Goal: Ask a question

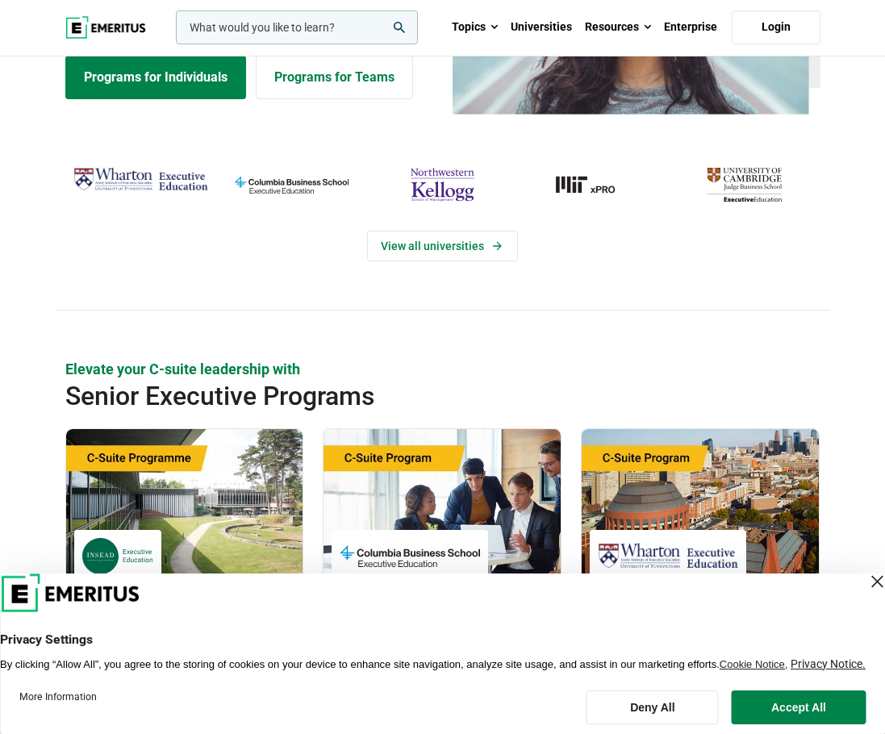
scroll to position [200, 0]
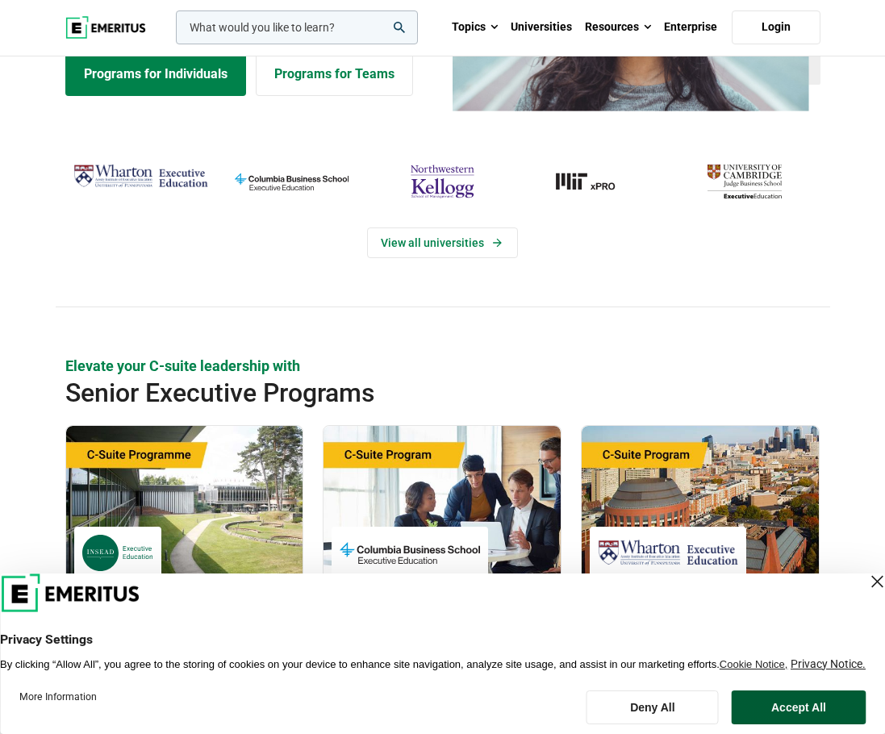
click at [819, 700] on button "Accept All" at bounding box center [799, 708] width 134 height 34
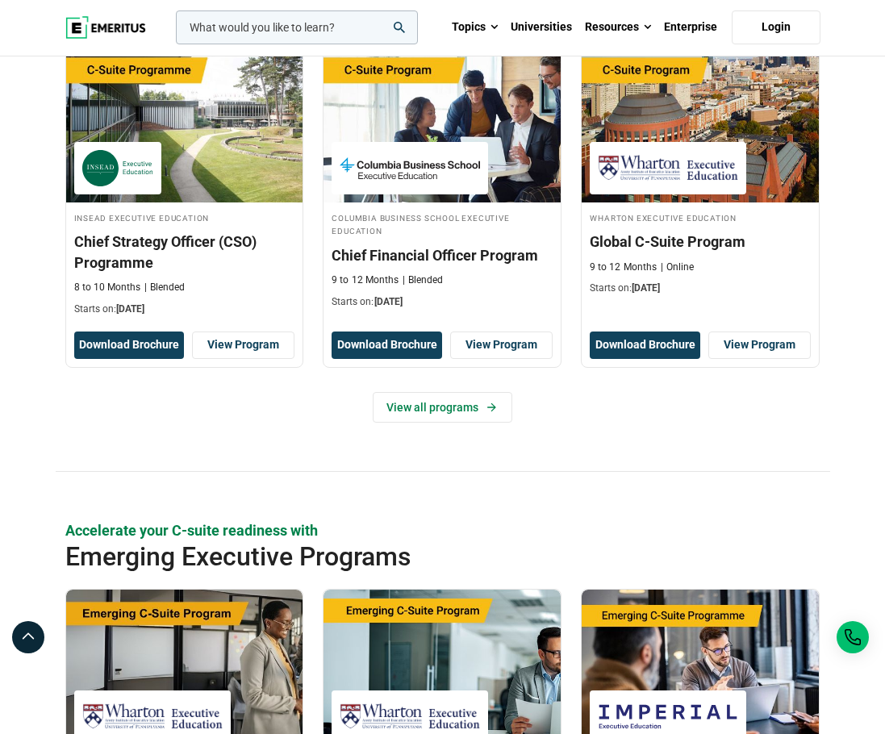
scroll to position [0, 0]
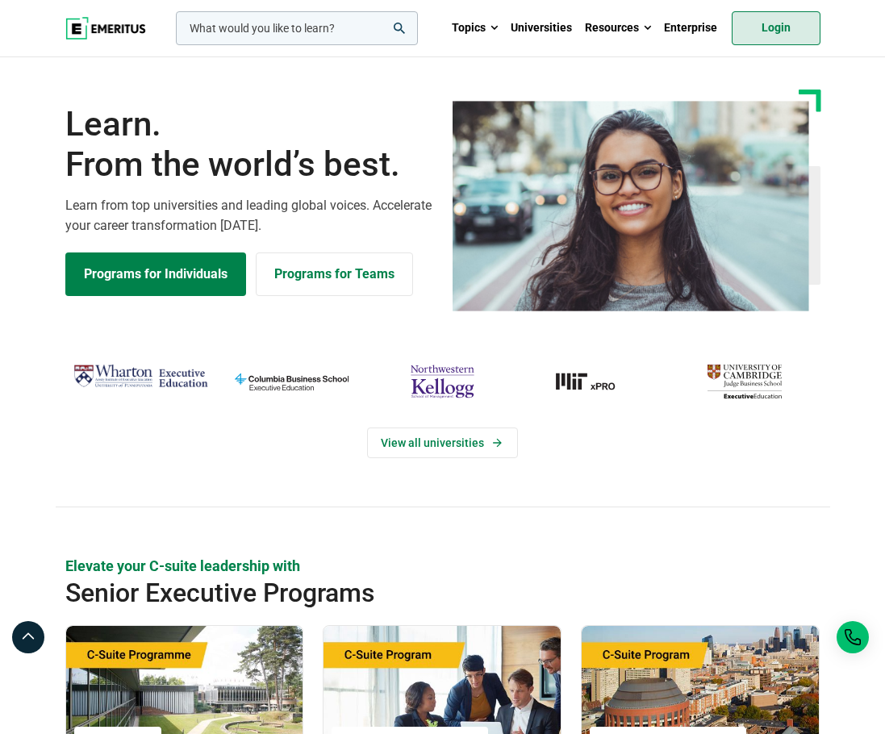
click at [767, 24] on link "Login" at bounding box center [776, 28] width 89 height 34
click at [310, 31] on input "woocommerce-product-search-field-0" at bounding box center [297, 28] width 242 height 34
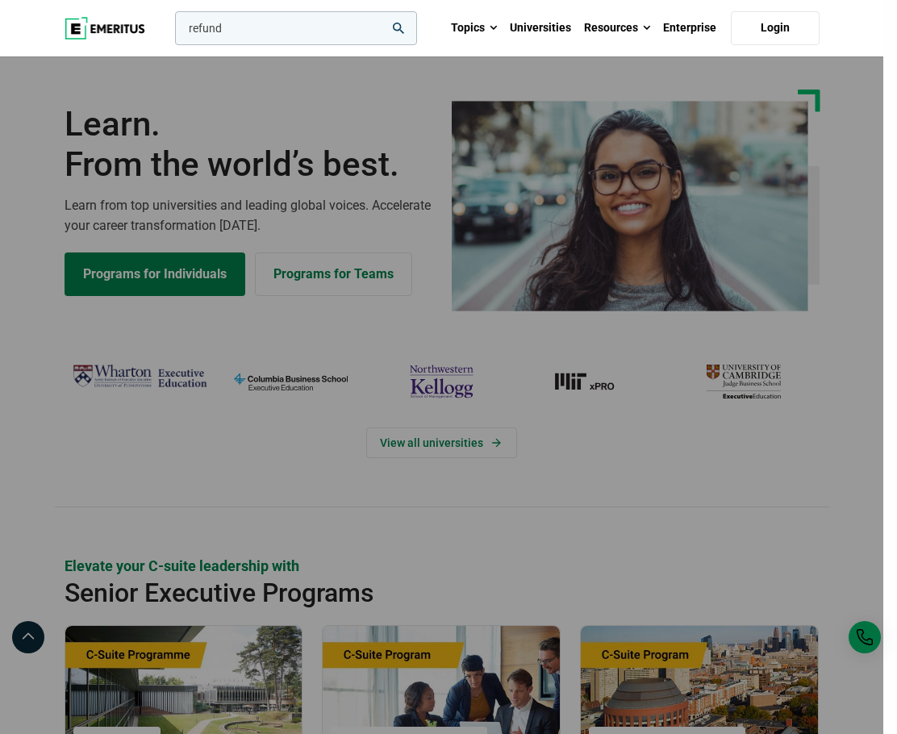
type input "refund"
click at [172, 32] on button "search" at bounding box center [172, 32] width 0 height 0
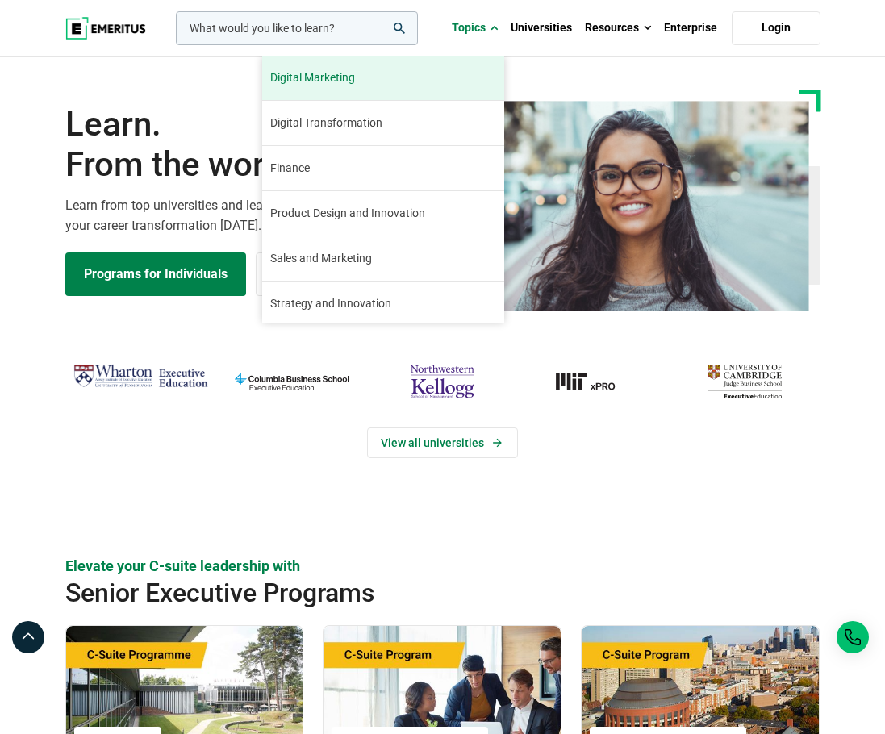
scroll to position [185, 0]
